Goal: Task Accomplishment & Management: Use online tool/utility

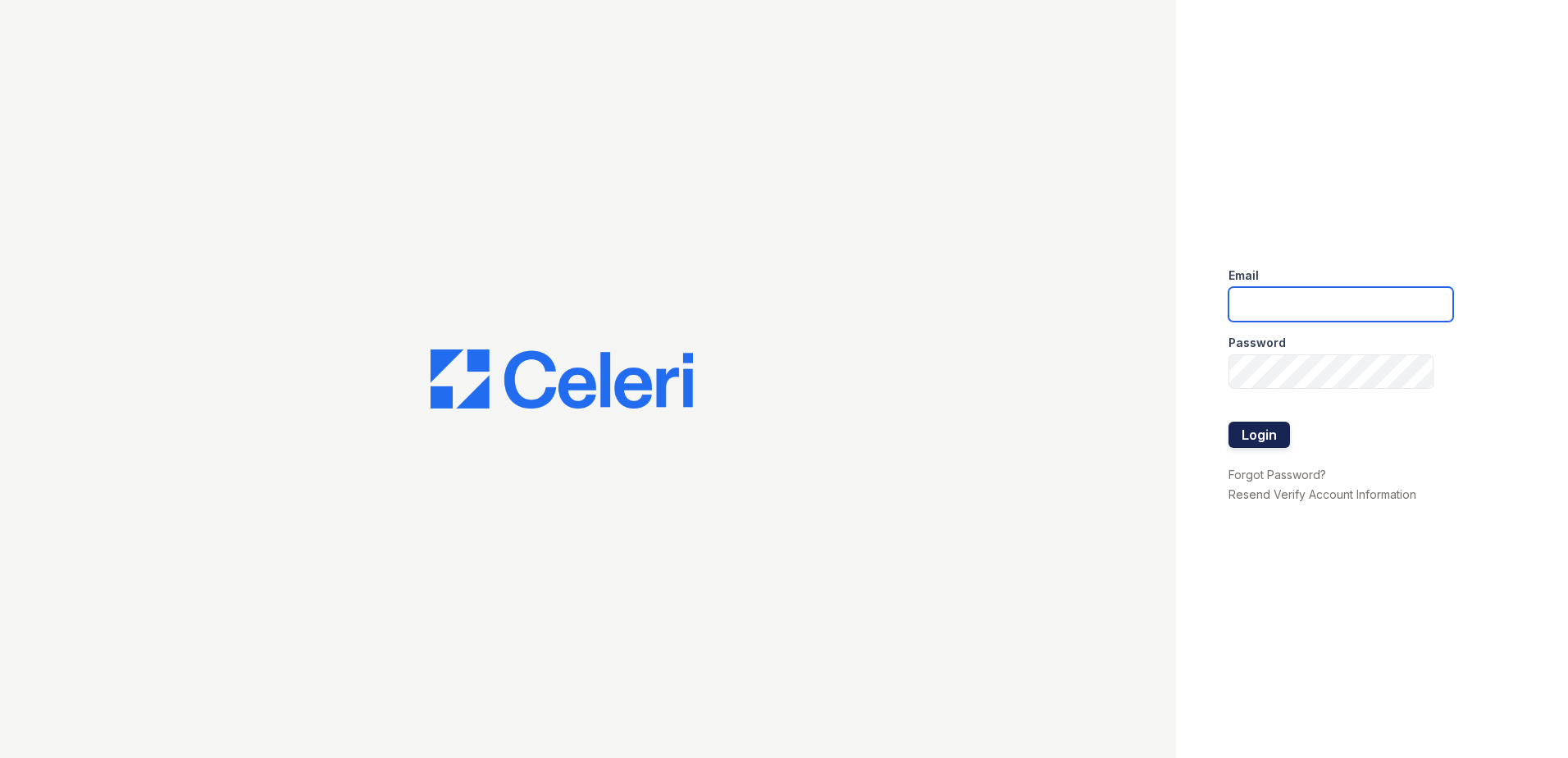
type input "destinybetancourt@spmlv.com"
click at [1255, 438] on button "Login" at bounding box center [1260, 434] width 61 height 27
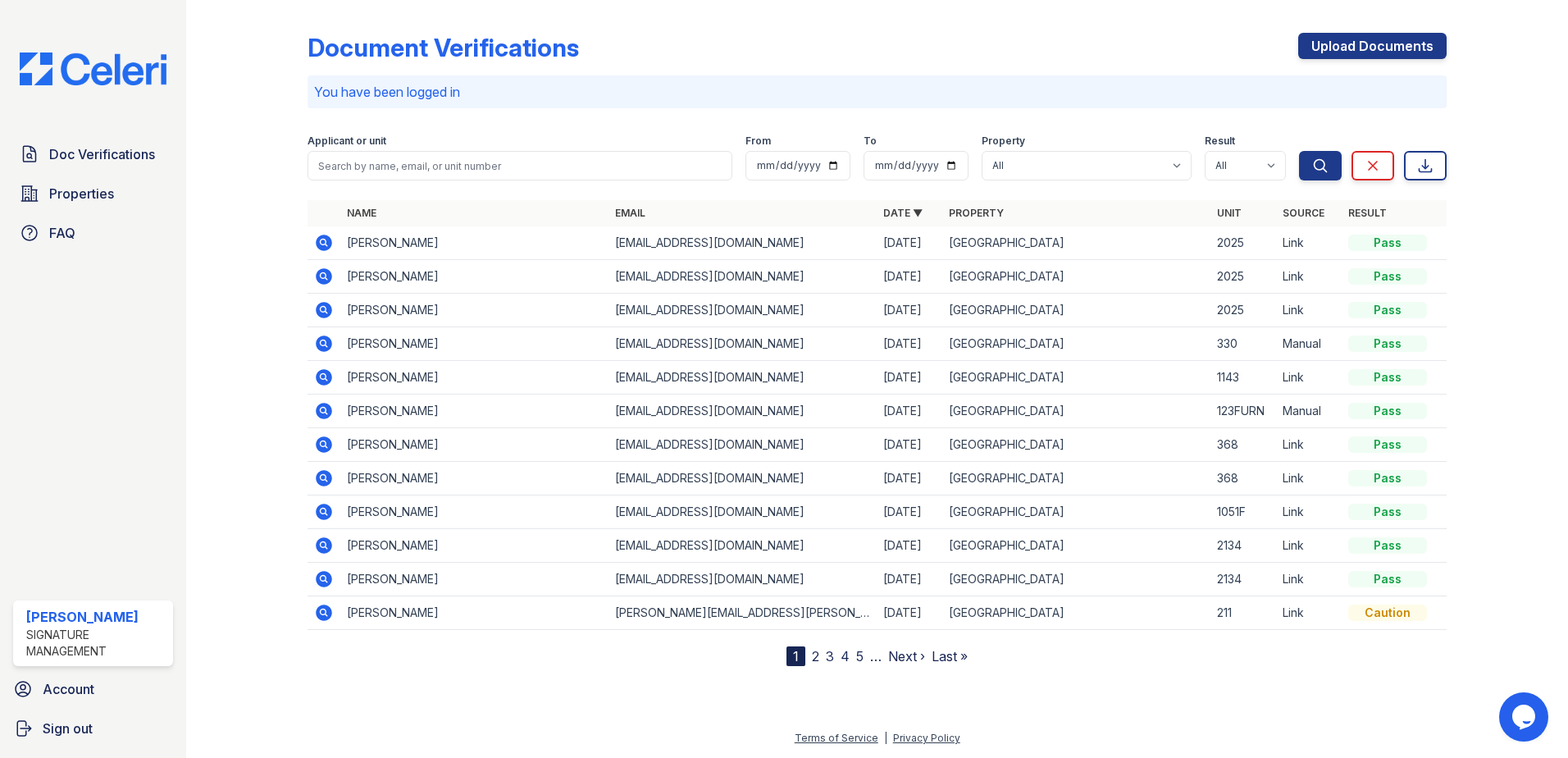
click at [318, 239] on icon at bounding box center [323, 242] width 17 height 17
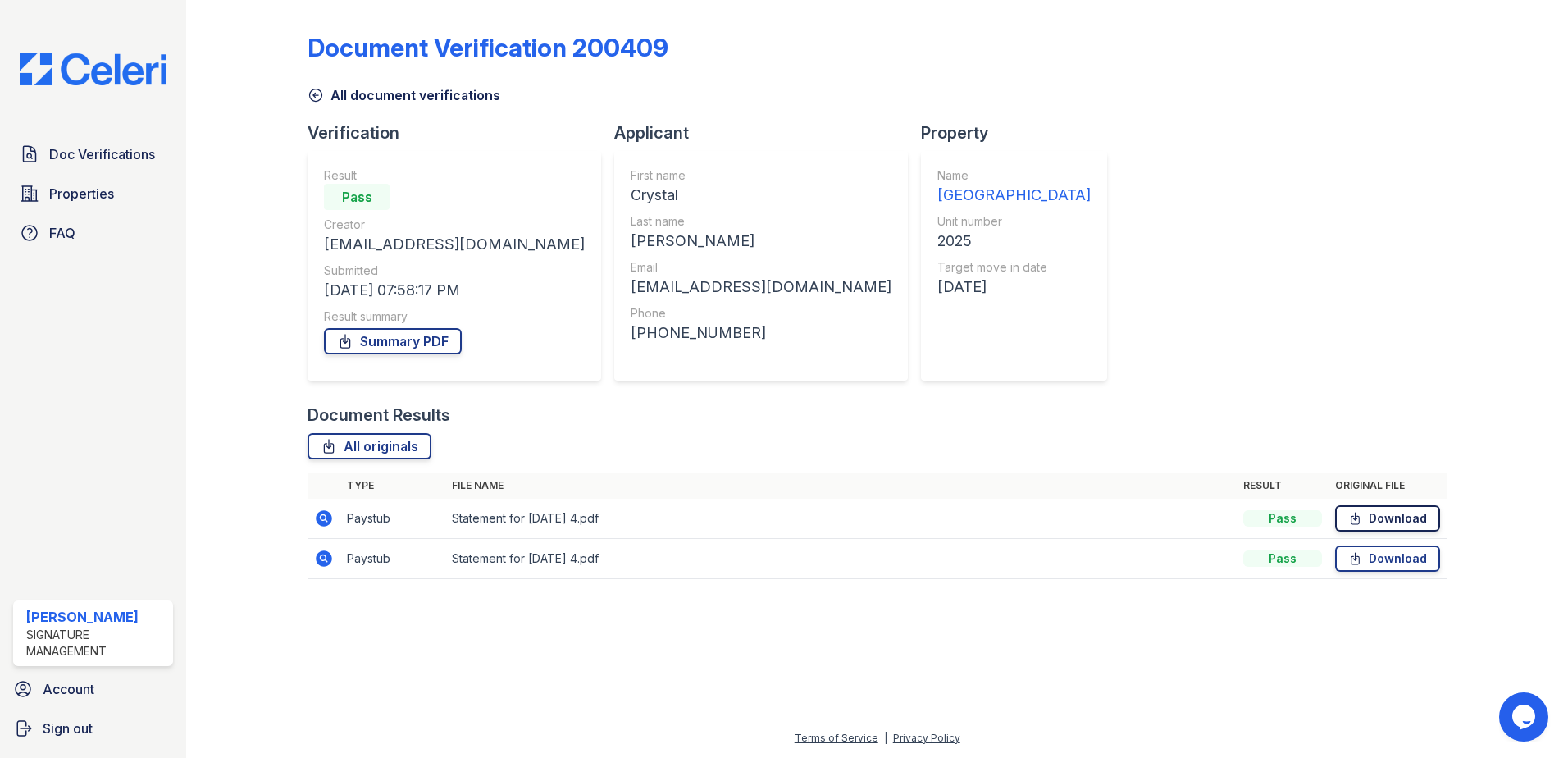
click at [1382, 516] on link "Download" at bounding box center [1388, 518] width 105 height 27
